Goal: Task Accomplishment & Management: Complete application form

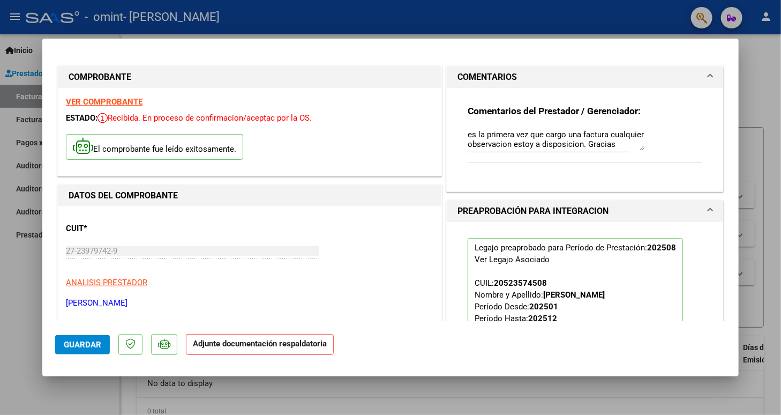
scroll to position [238, 0]
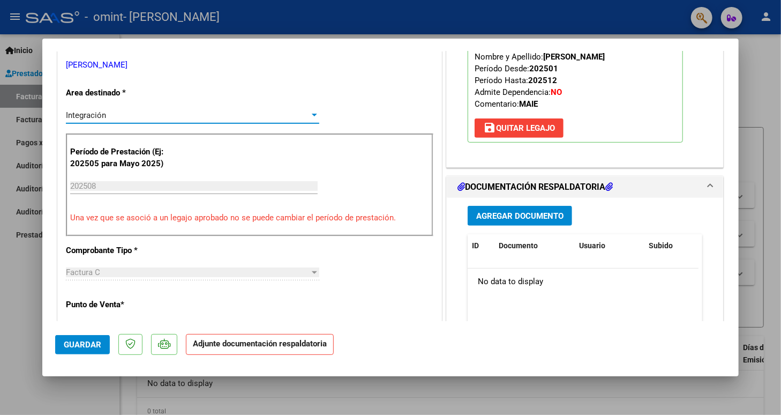
click at [490, 211] on span "Agregar Documento" at bounding box center [519, 216] width 87 height 10
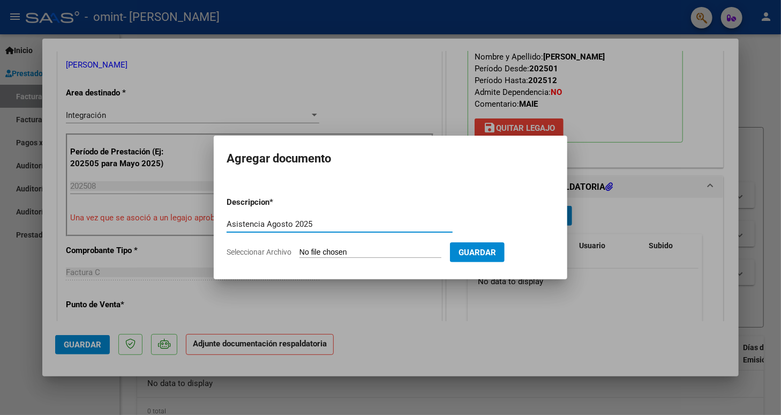
type input "Asistencia Agosto 2025"
click at [412, 248] on input "Seleccionar Archivo" at bounding box center [371, 253] width 142 height 10
type input "C:\fakepath\Omintagosto.pdf"
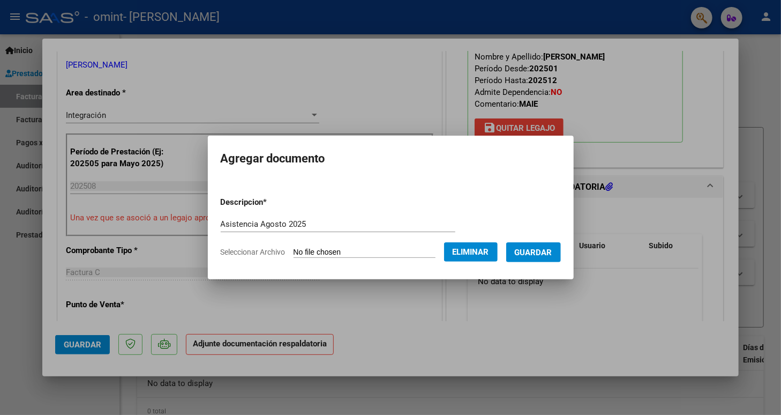
click at [553, 249] on span "Guardar" at bounding box center [534, 253] width 38 height 10
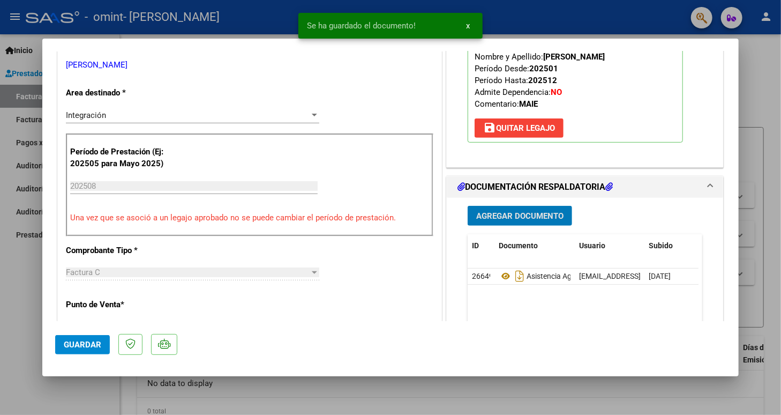
click at [405, 290] on div "CUIT * 27-23979742-9 Ingresar CUIT ANALISIS PRESTADOR GOMEZ KARINA ALEJANDRA AR…" at bounding box center [250, 369] width 384 height 802
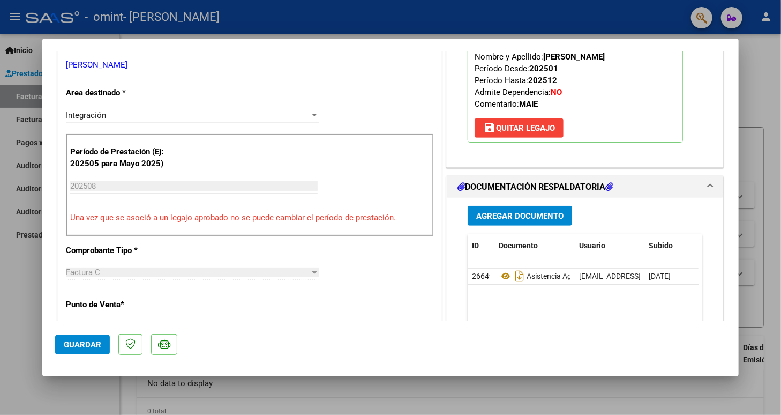
click at [388, 259] on div "CUIT * 27-23979742-9 Ingresar CUIT ANALISIS PRESTADOR GOMEZ KARINA ALEJANDRA AR…" at bounding box center [250, 369] width 384 height 802
click at [264, 251] on div "CUIT * 27-23979742-9 Ingresar CUIT ANALISIS PRESTADOR GOMEZ KARINA ALEJANDRA AR…" at bounding box center [250, 369] width 384 height 802
click at [332, 110] on div "CUIT * 27-23979742-9 Ingresar CUIT ANALISIS PRESTADOR GOMEZ KARINA ALEJANDRA AR…" at bounding box center [250, 369] width 384 height 802
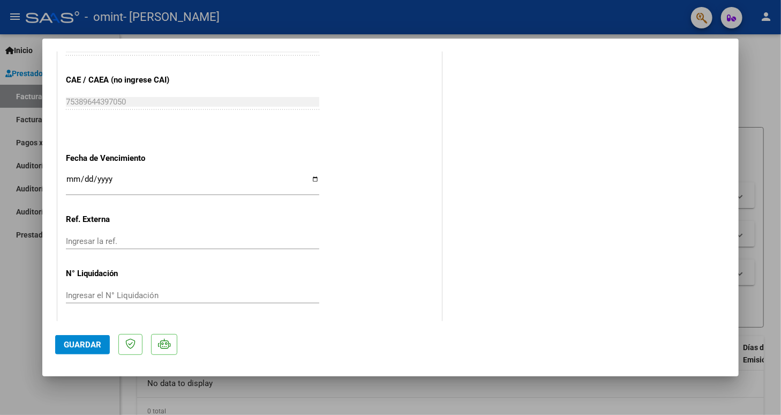
scroll to position [688, 0]
click at [69, 340] on span "Guardar" at bounding box center [83, 345] width 38 height 10
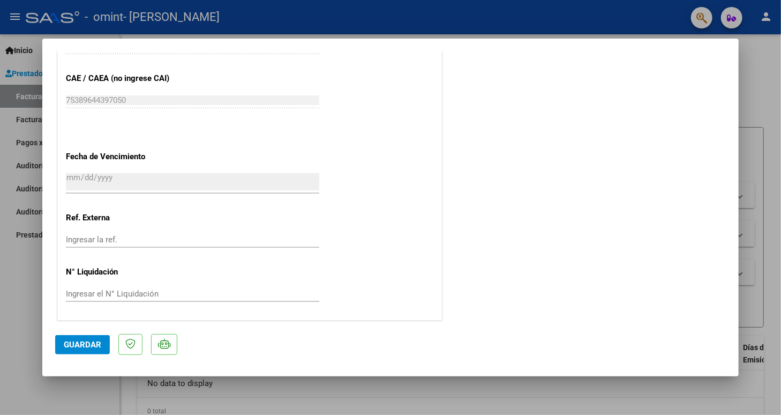
click at [85, 340] on span "Guardar" at bounding box center [83, 345] width 38 height 10
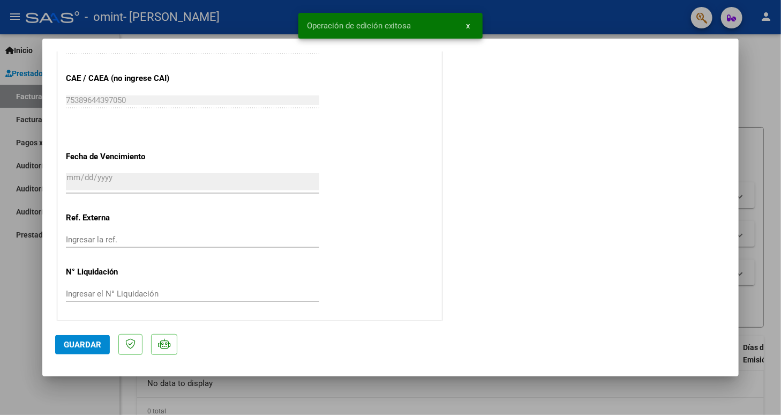
click at [750, 92] on div at bounding box center [390, 207] width 781 height 415
type input "$ 0,00"
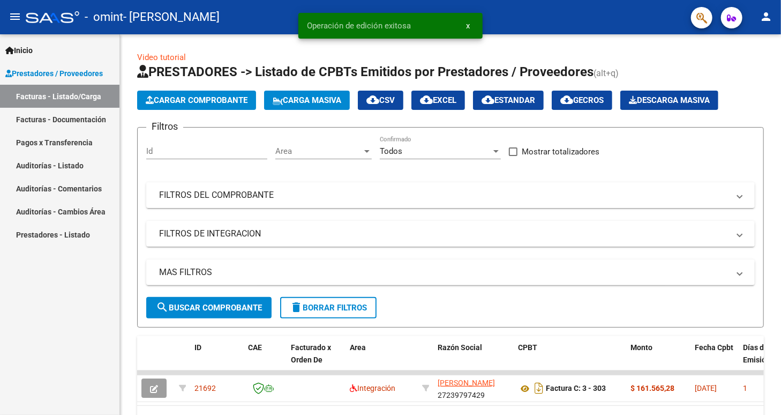
click at [750, 92] on div "Cargar Comprobante Carga Masiva cloud_download CSV cloud_download EXCEL cloud_d…" at bounding box center [450, 100] width 627 height 19
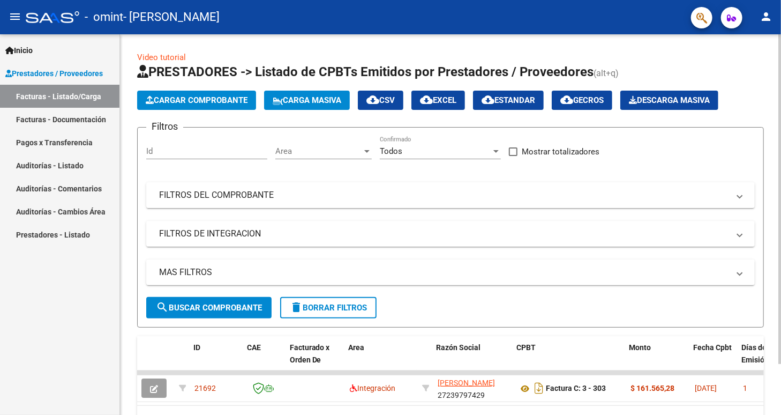
scroll to position [0, 21]
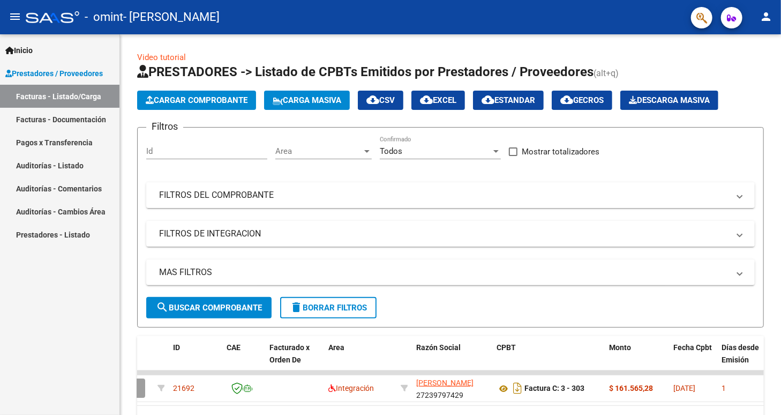
click at [49, 69] on span "Prestadores / Proveedores" at bounding box center [54, 74] width 98 height 12
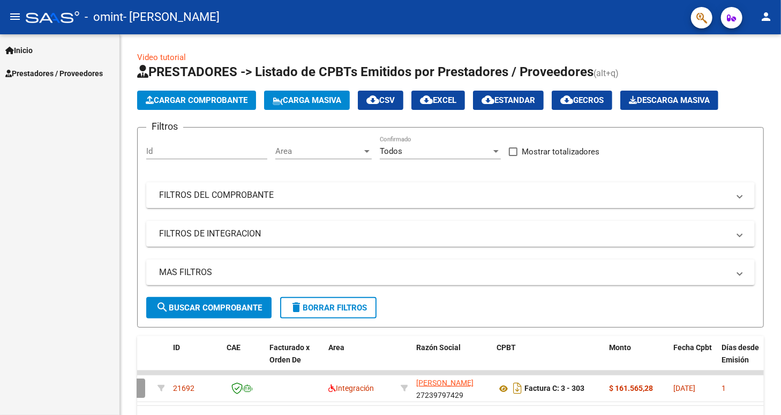
click at [43, 50] on link "Inicio" at bounding box center [60, 50] width 120 height 23
click at [30, 51] on span "Inicio" at bounding box center [18, 50] width 27 height 12
click at [41, 69] on span "Prestadores / Proveedores" at bounding box center [54, 74] width 98 height 12
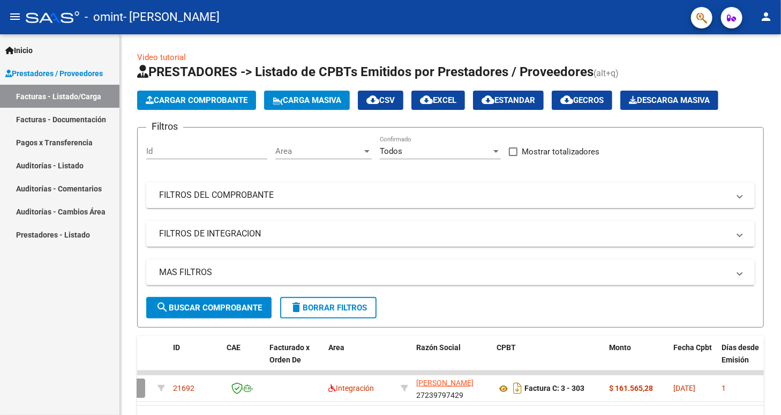
click at [58, 116] on link "Facturas - Documentación" at bounding box center [60, 119] width 120 height 23
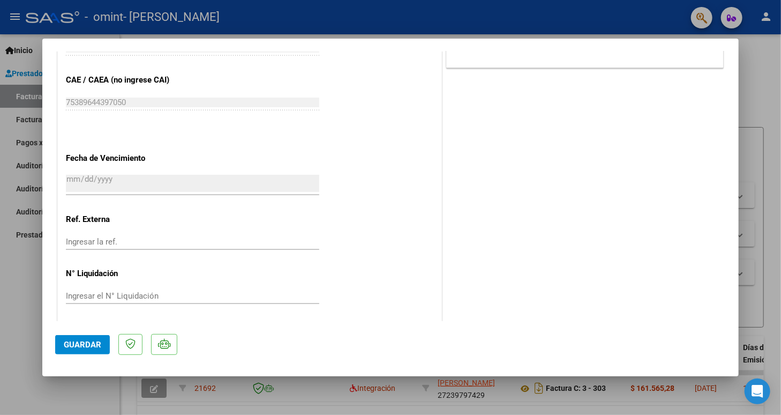
scroll to position [649, 0]
click at [729, 99] on mat-dialog-content "COMPROBANTE VER COMPROBANTE ESTADO: Recibida. En proceso de confirmacion/acepta…" at bounding box center [390, 186] width 697 height 270
click at [759, 92] on div at bounding box center [390, 207] width 781 height 415
type input "$ 0,00"
